Goal: Information Seeking & Learning: Learn about a topic

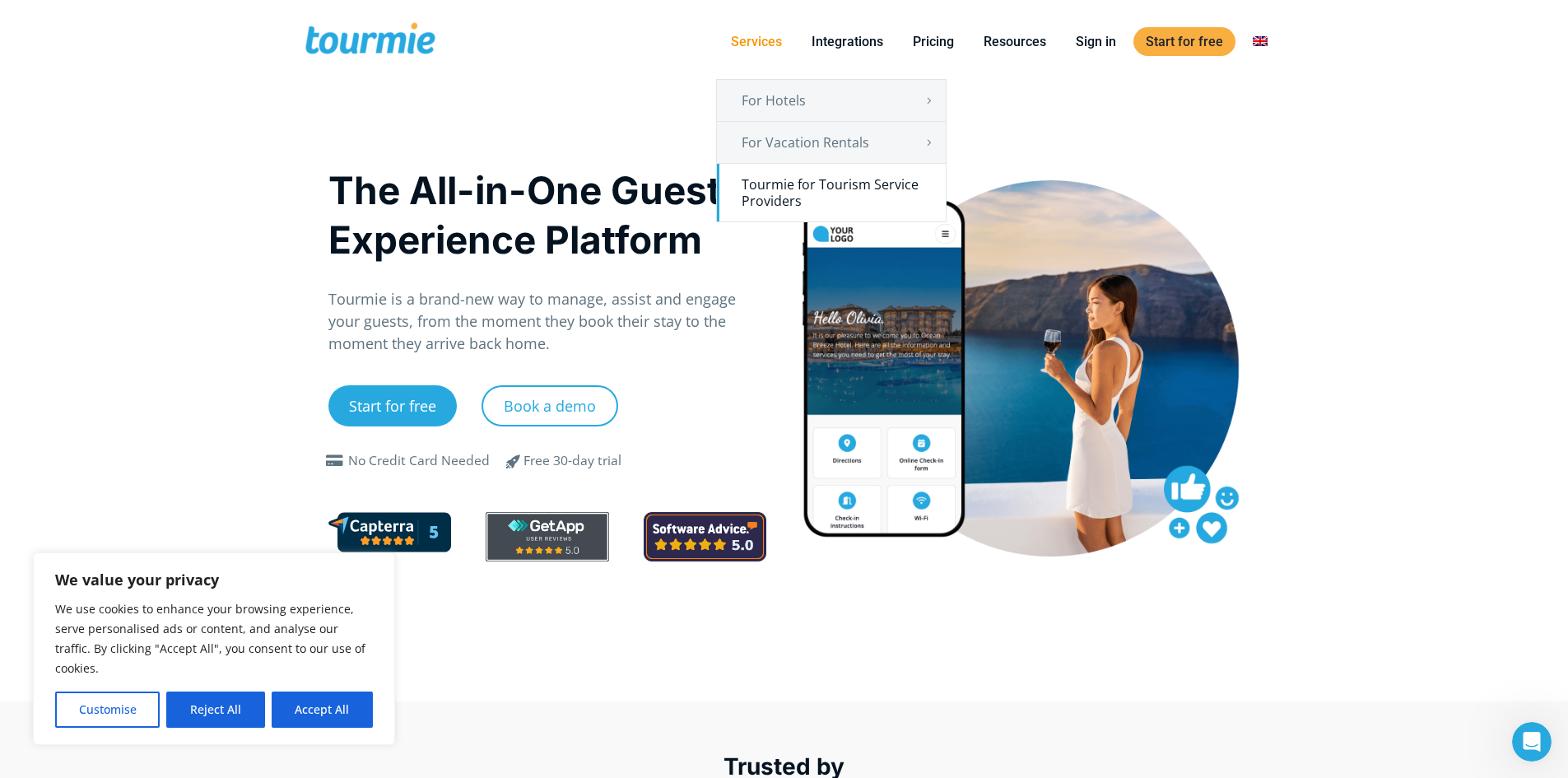
click at [768, 207] on link "Tourmie for Tourism Service Providers" at bounding box center [831, 192] width 229 height 58
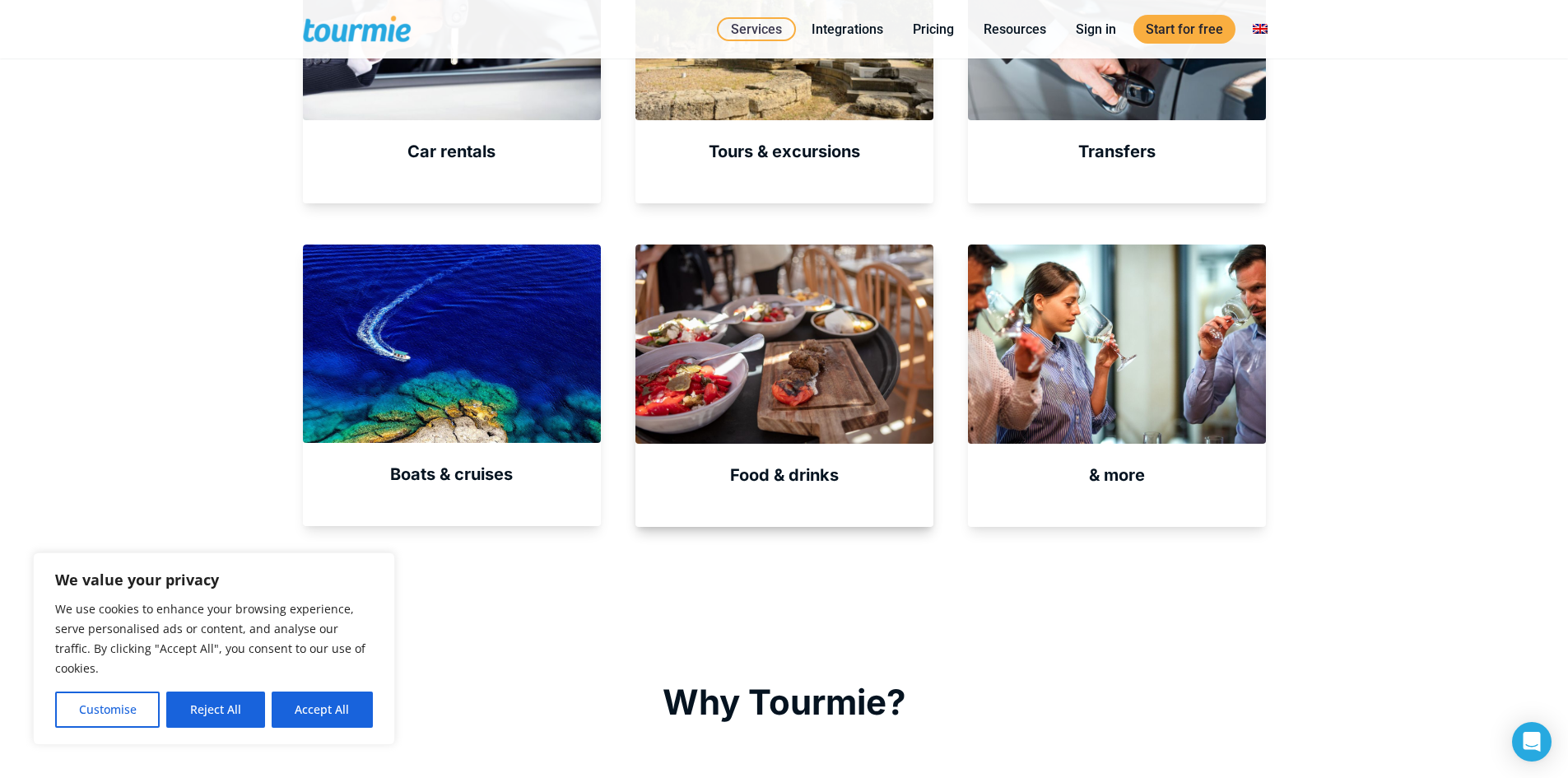
scroll to position [1025, 0]
